Goal: Task Accomplishment & Management: Use online tool/utility

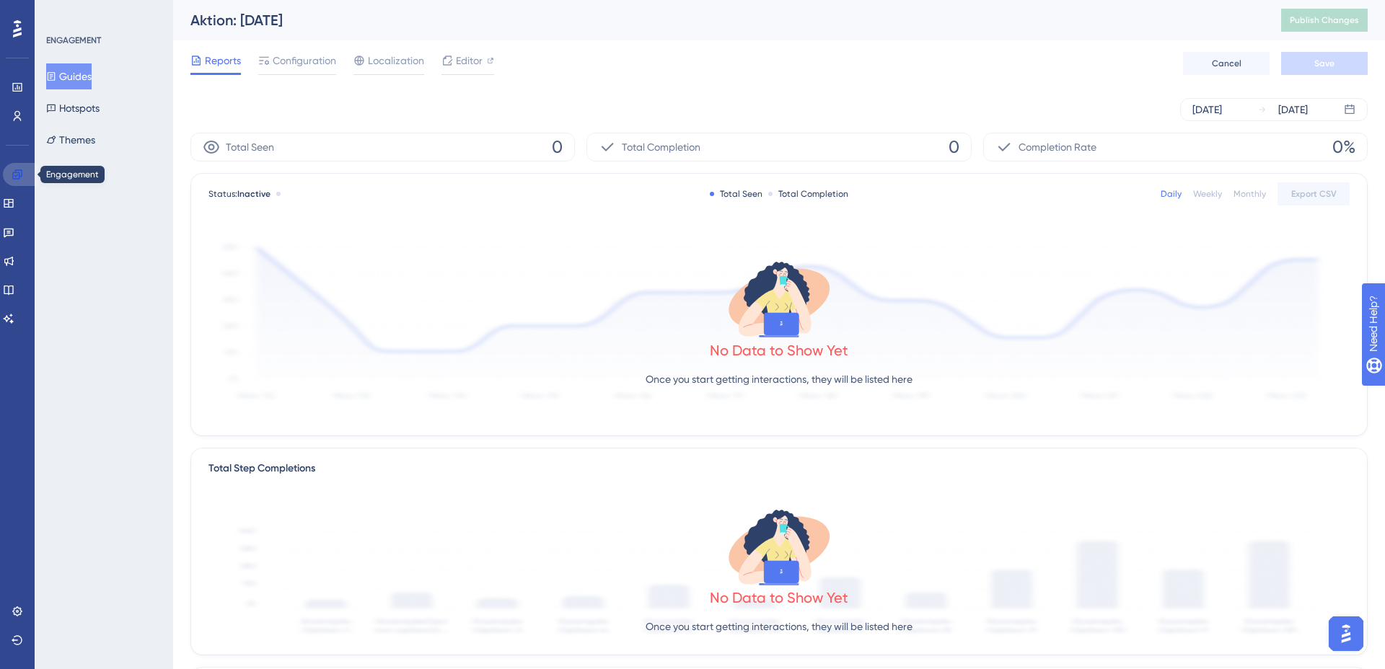
click at [9, 174] on link at bounding box center [20, 174] width 35 height 23
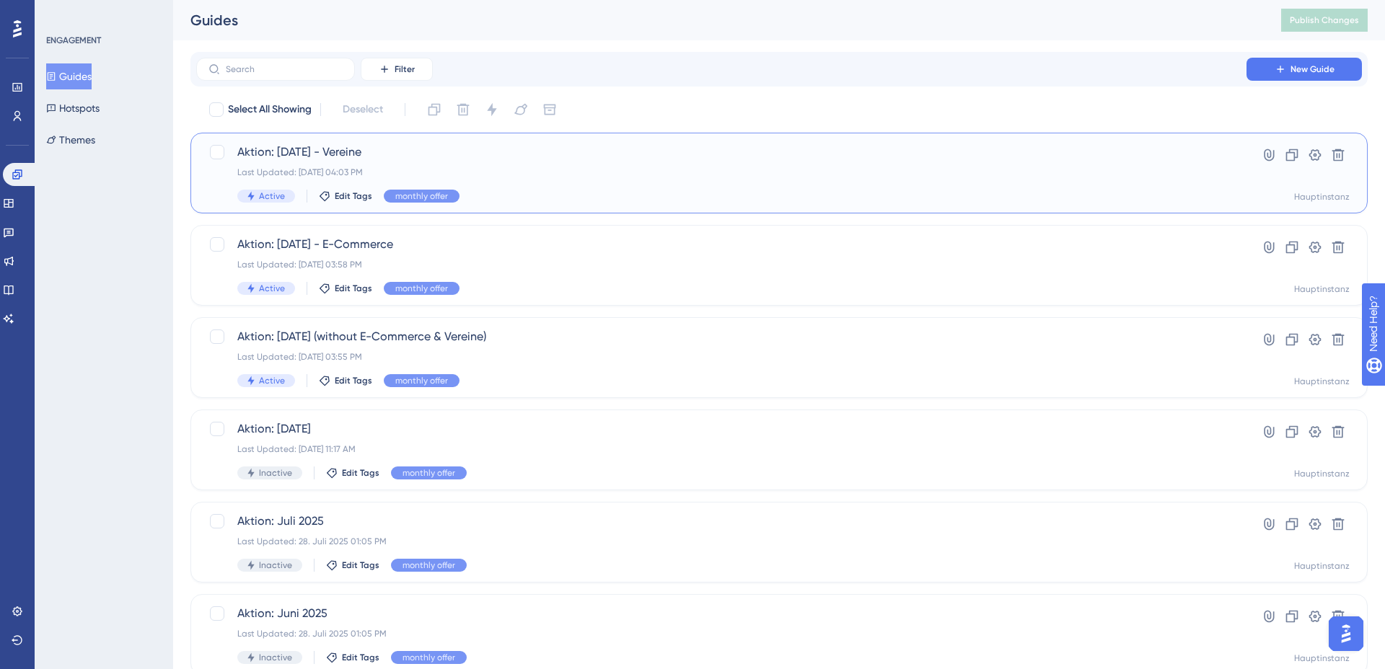
click at [490, 172] on div "Last Updated: [DATE] 04:03 PM" at bounding box center [721, 173] width 968 height 12
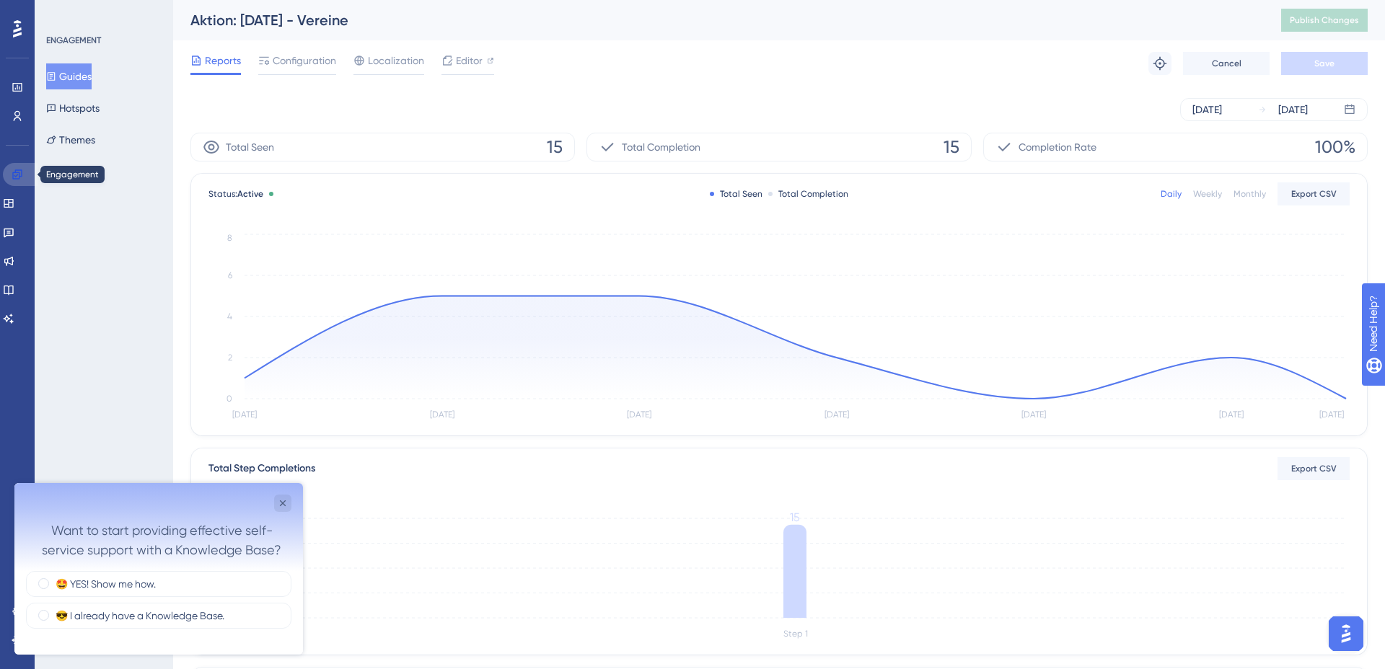
click at [14, 171] on icon at bounding box center [18, 175] width 12 height 12
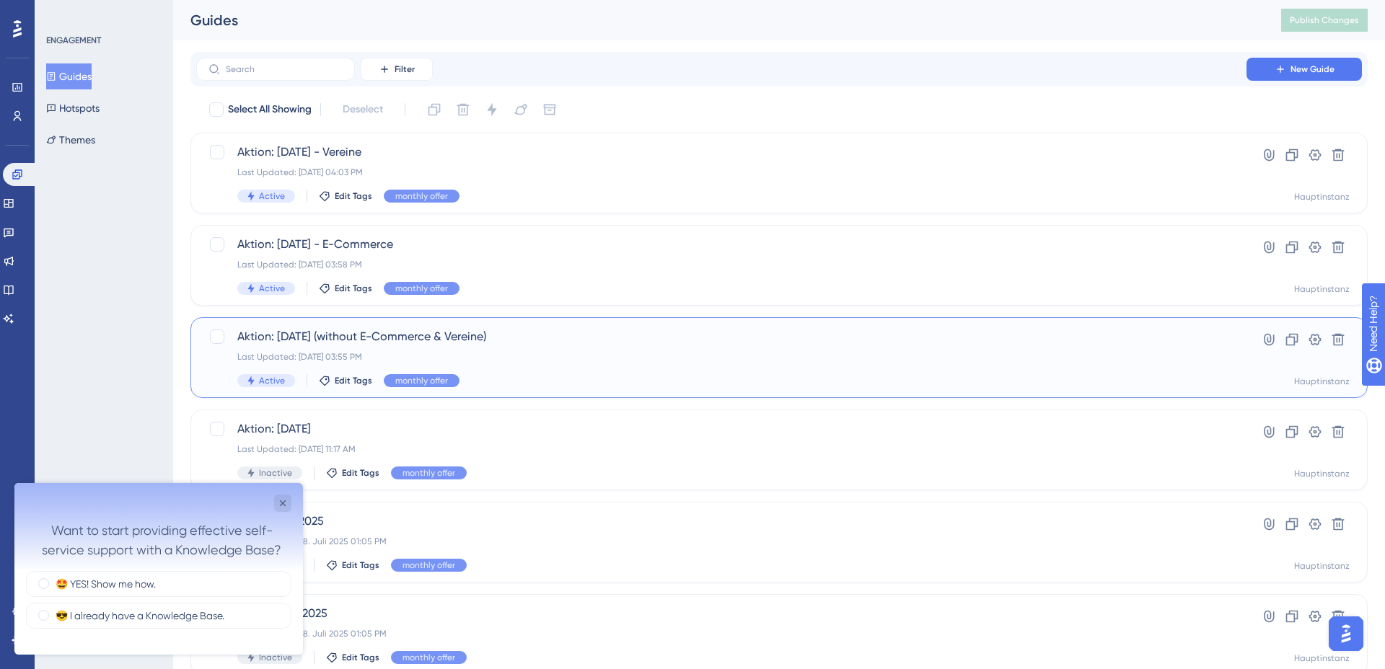
click at [389, 343] on span "Aktion: [DATE] (without E-Commerce & Vereine)" at bounding box center [721, 336] width 968 height 17
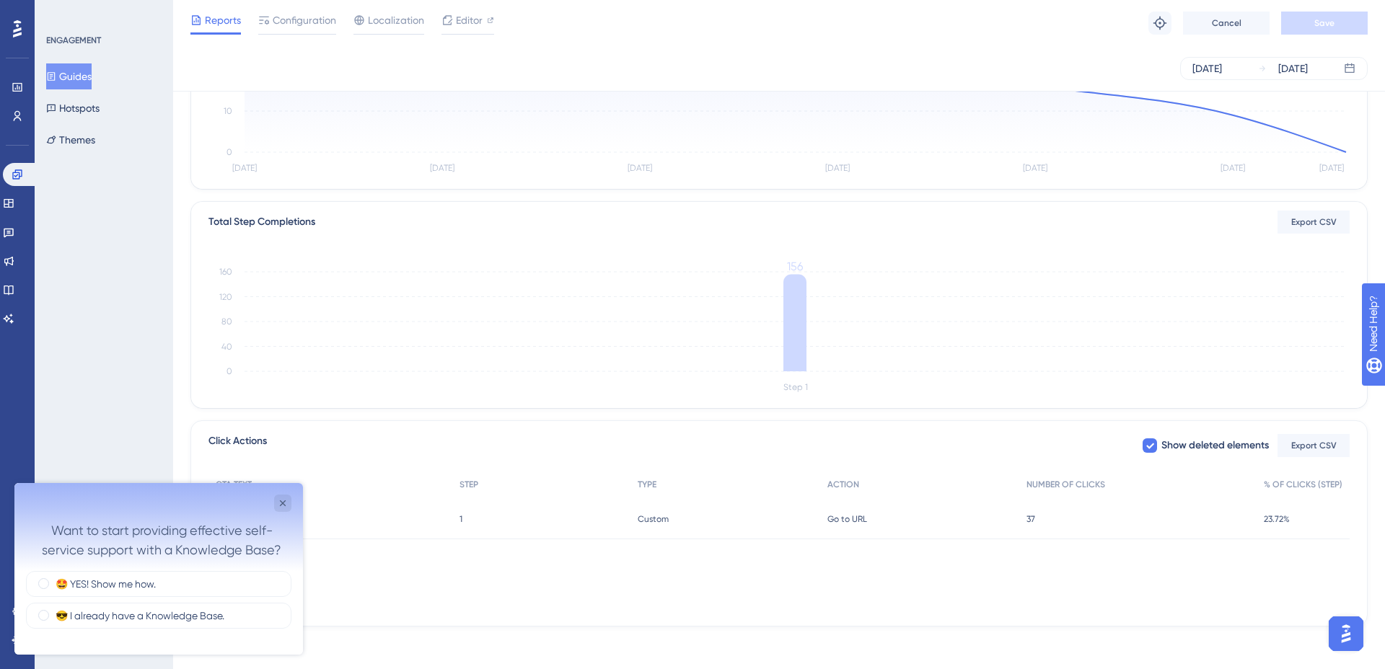
scroll to position [244, 0]
click at [281, 500] on icon "Close survey" at bounding box center [283, 503] width 6 height 6
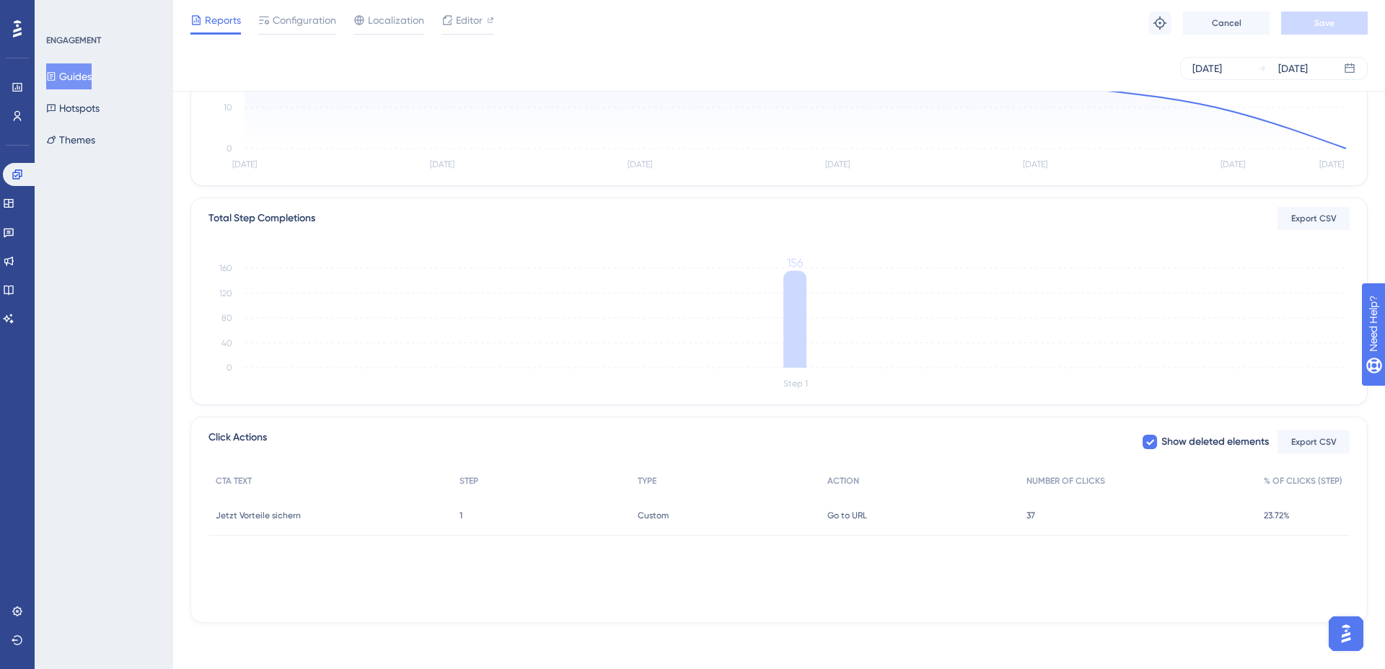
scroll to position [0, 0]
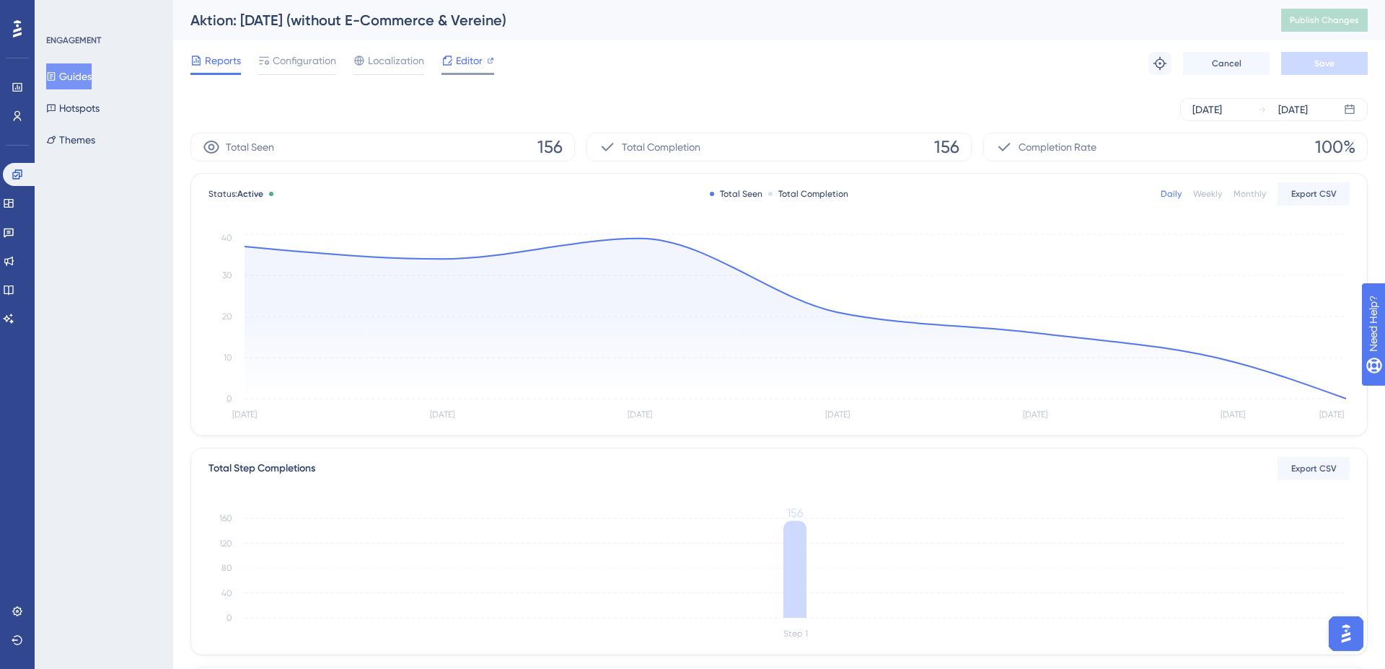
click at [458, 61] on span "Editor" at bounding box center [469, 60] width 27 height 17
click at [349, 275] on icon at bounding box center [794, 319] width 1101 height 160
click at [471, 63] on span "Editor" at bounding box center [469, 60] width 27 height 17
click at [469, 57] on span "Editor" at bounding box center [469, 60] width 27 height 17
click at [1333, 26] on button "Publish Changes" at bounding box center [1324, 20] width 87 height 23
